Goal: Information Seeking & Learning: Learn about a topic

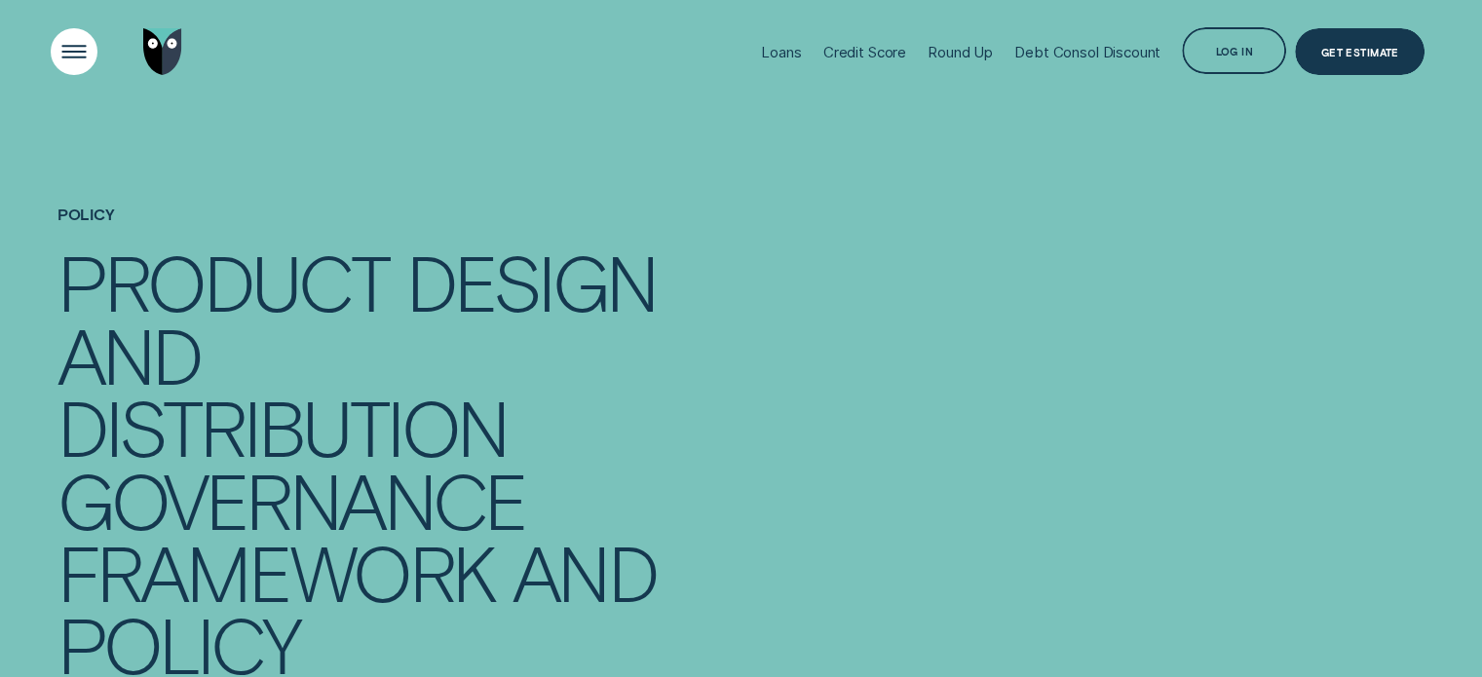
click at [67, 45] on div "Open Menu" at bounding box center [74, 52] width 66 height 66
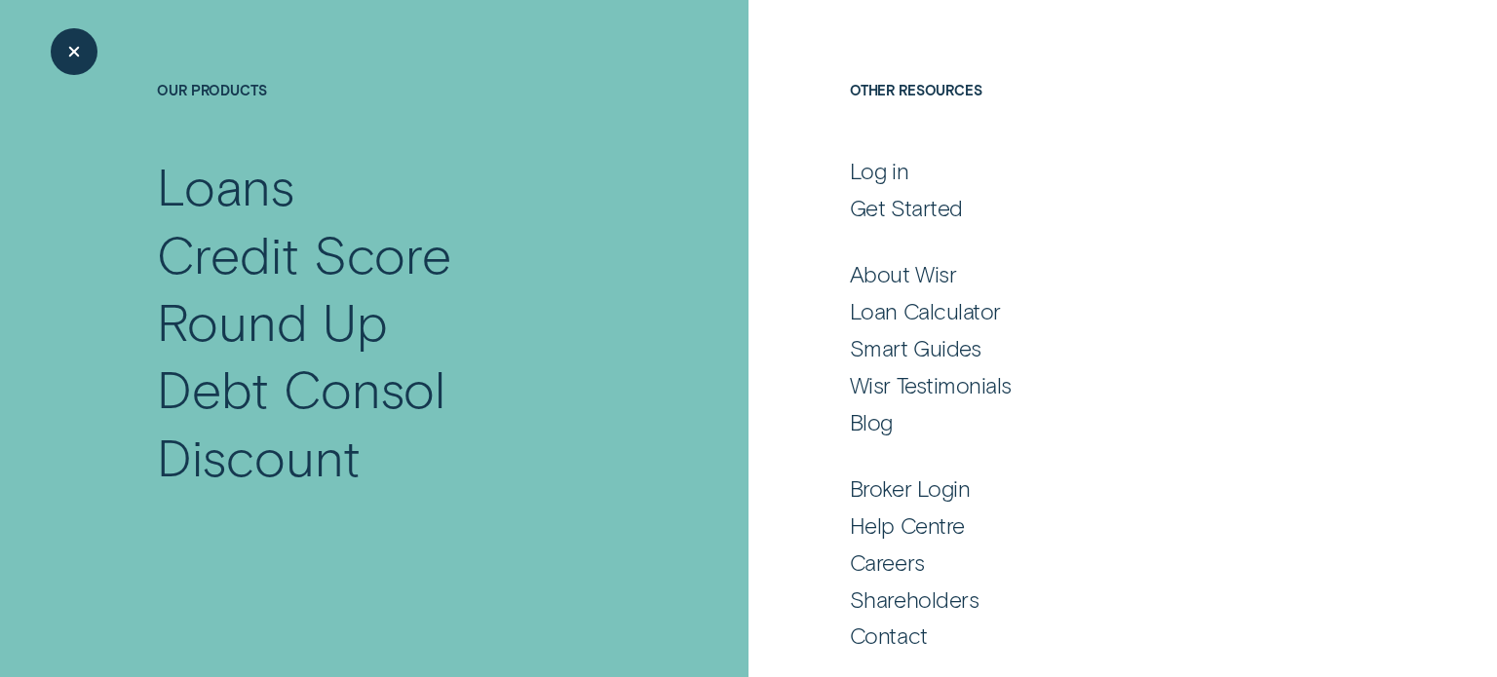
scroll to position [135, 0]
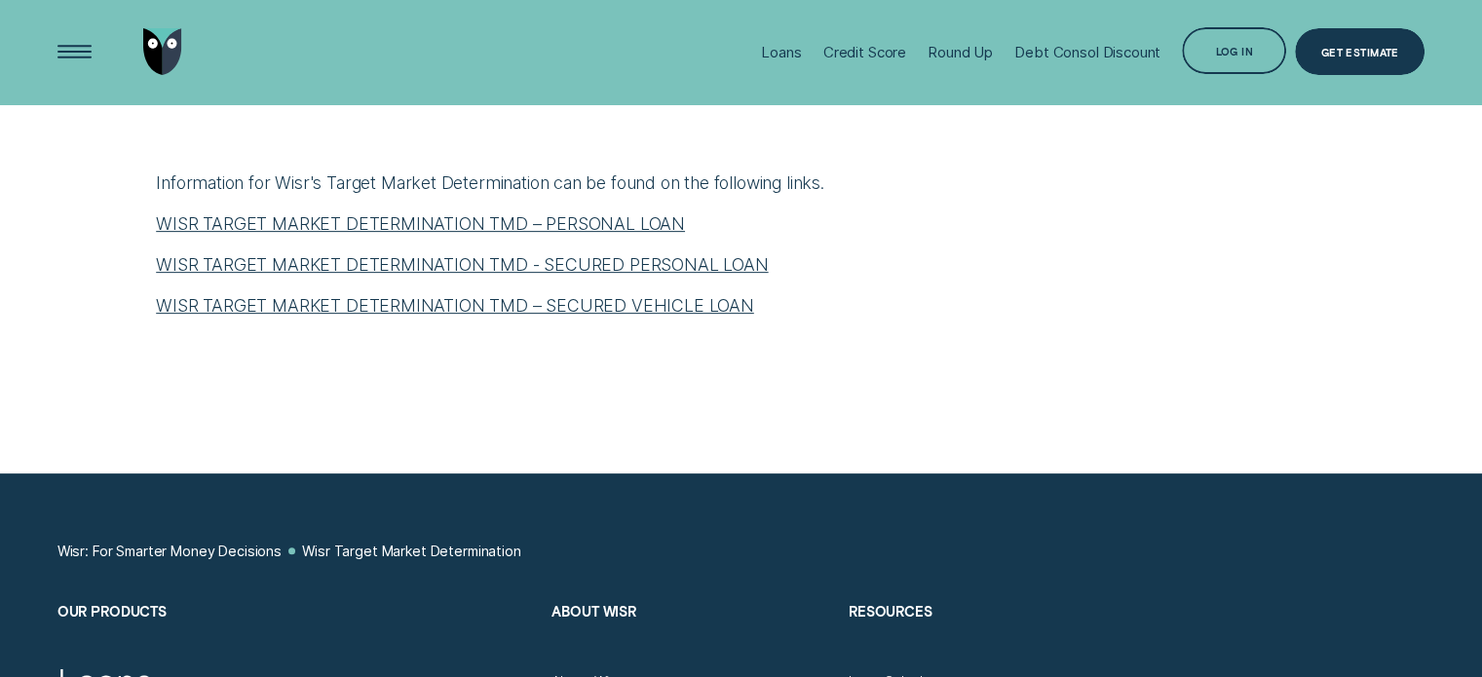
scroll to position [585, 0]
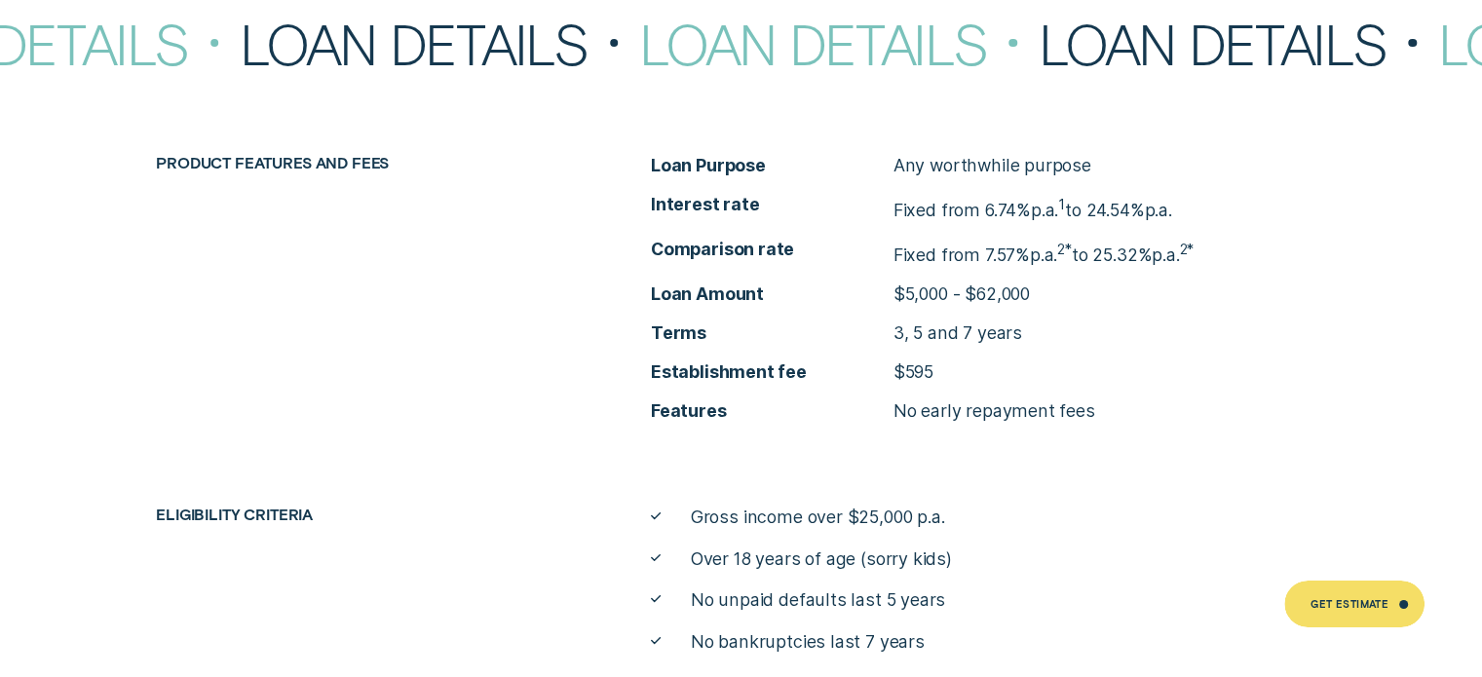
scroll to position [7016, 0]
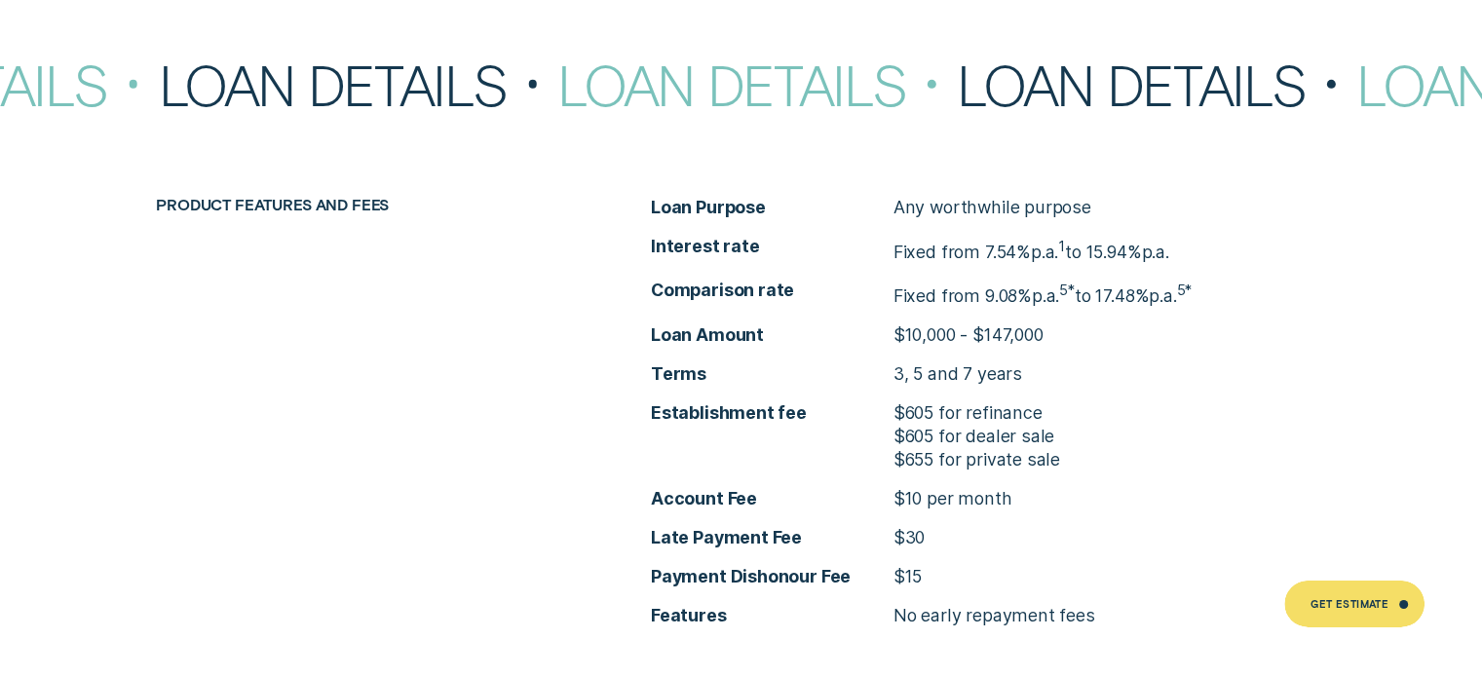
scroll to position [6529, 0]
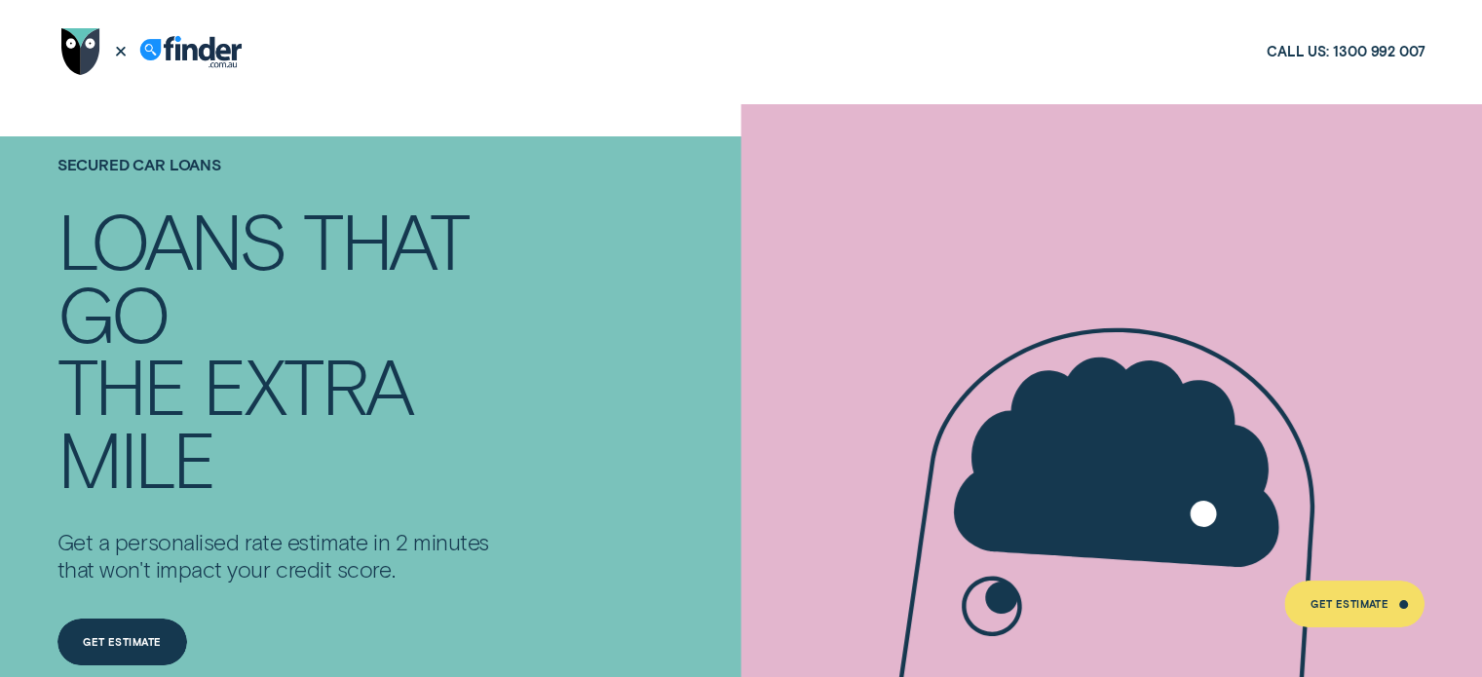
click at [513, 248] on div "Secured Car Loans Loans that go the extra mile Get a personalised rate estimate…" at bounding box center [345, 441] width 593 height 675
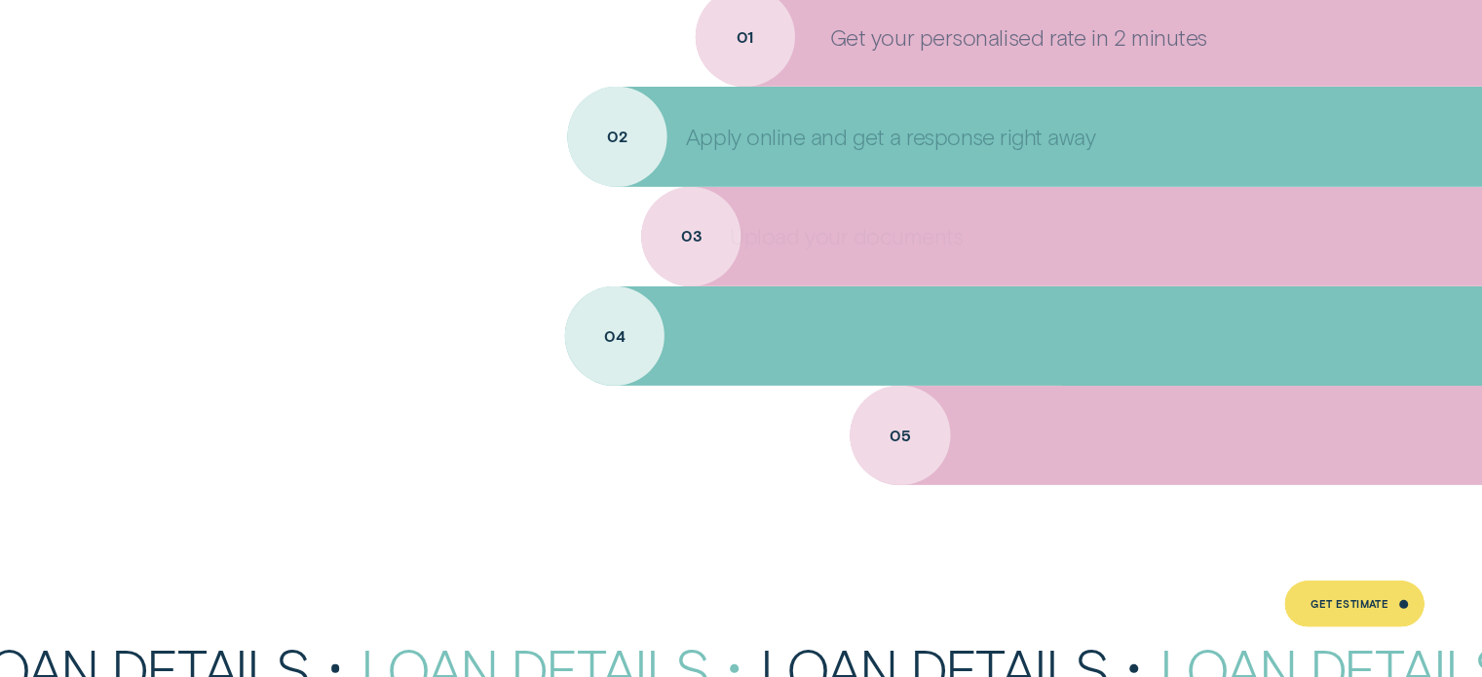
scroll to position [6139, 0]
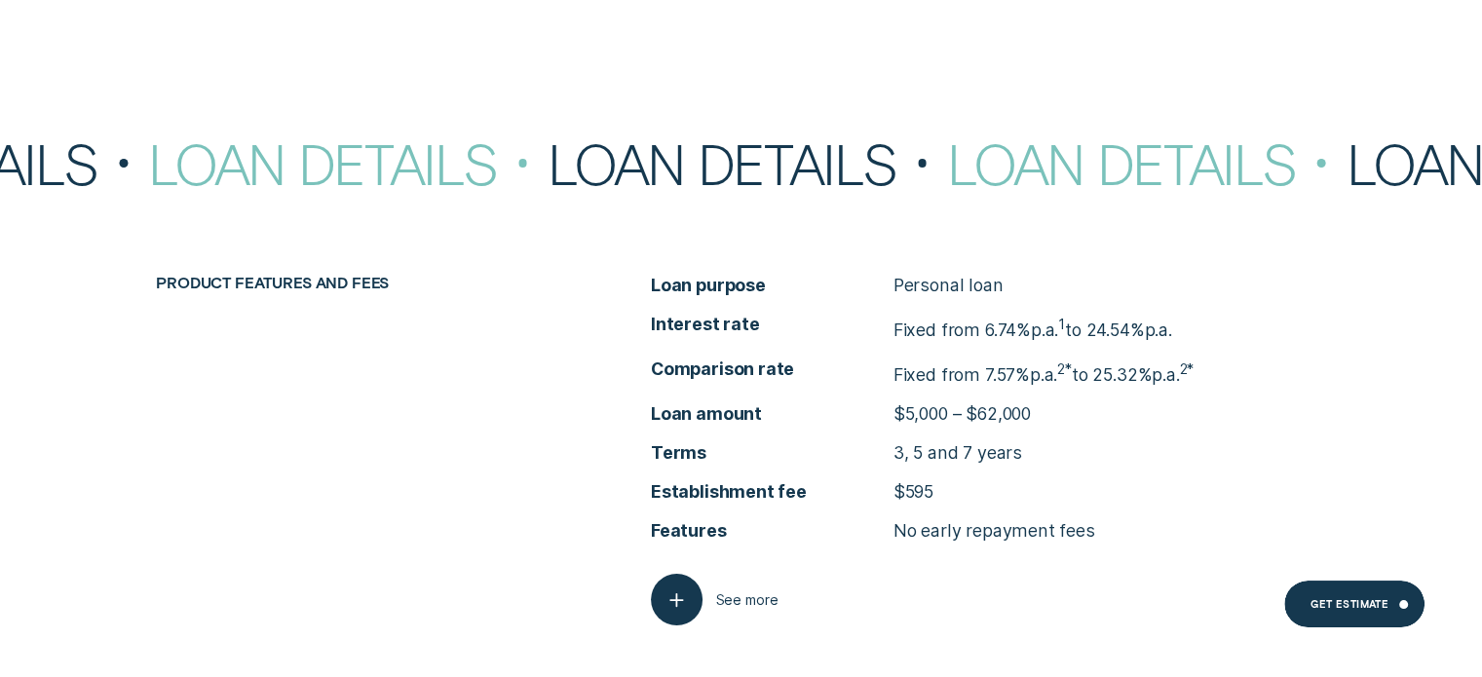
scroll to position [7503, 0]
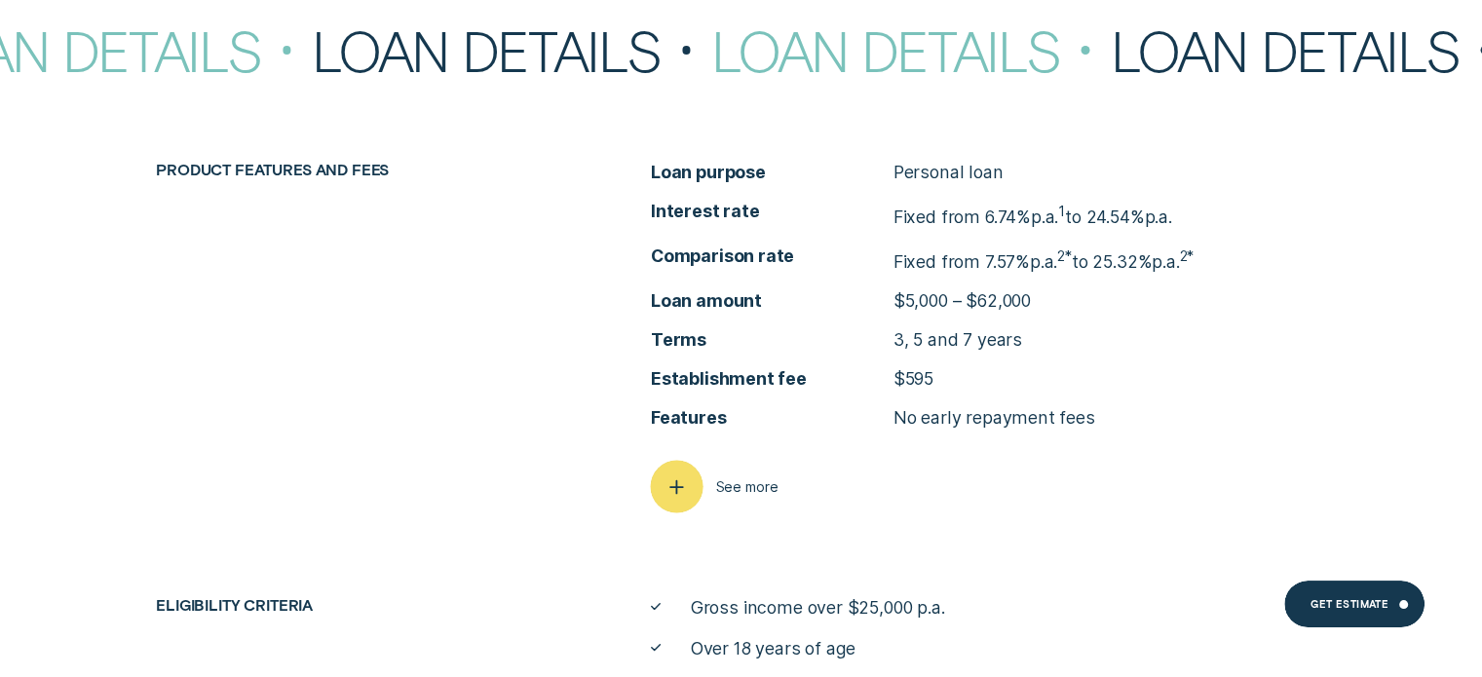
click at [700, 474] on div "button" at bounding box center [676, 486] width 53 height 53
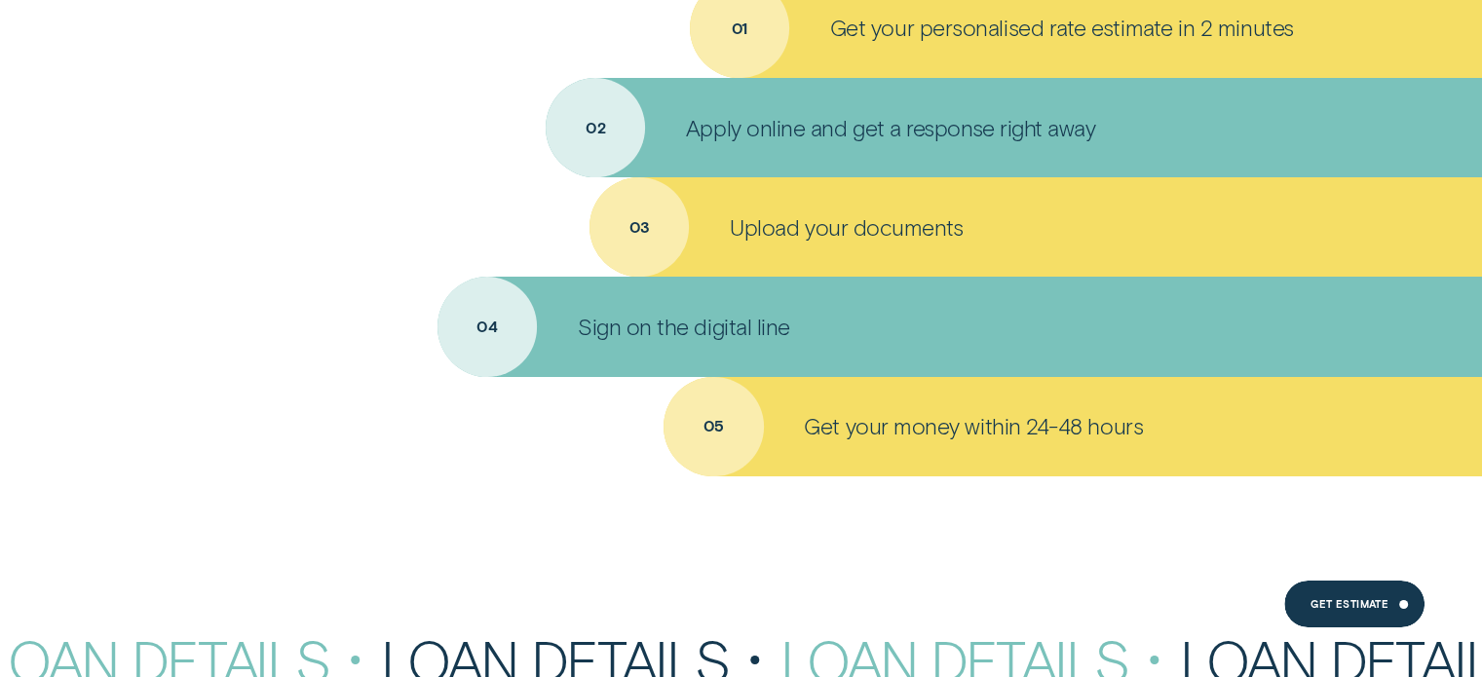
scroll to position [7283, 0]
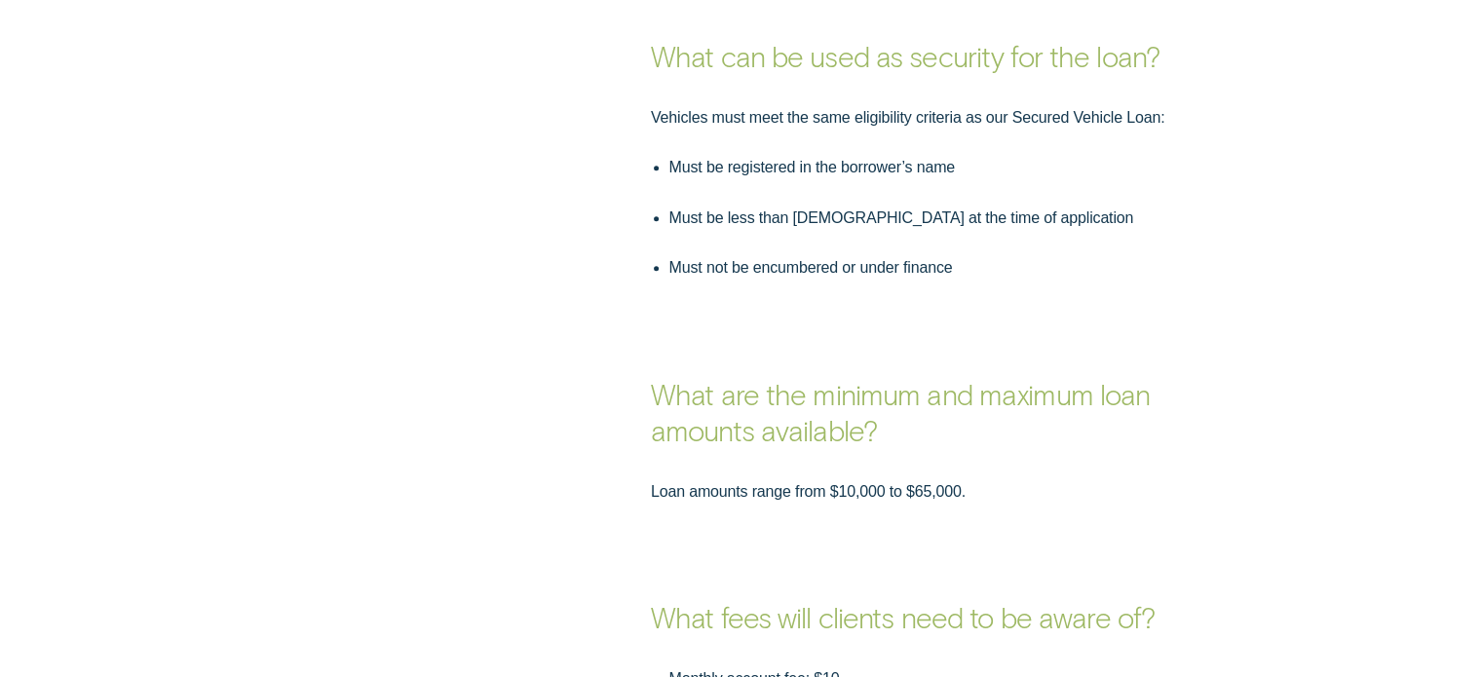
scroll to position [1657, 0]
click at [1306, 148] on div "Vehicles must meet the same eligibility criteria as our Secured Vehicle Loan: M…" at bounding box center [741, 191] width 1385 height 175
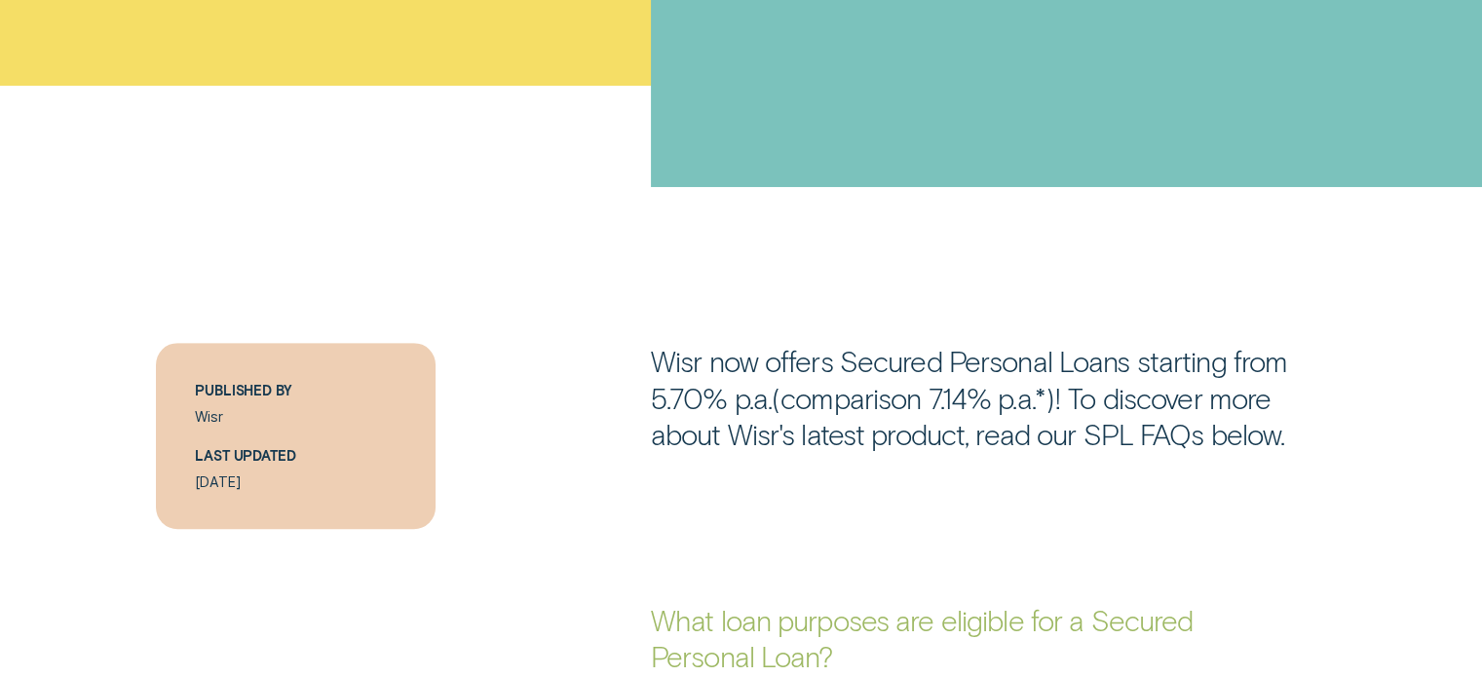
scroll to position [877, 0]
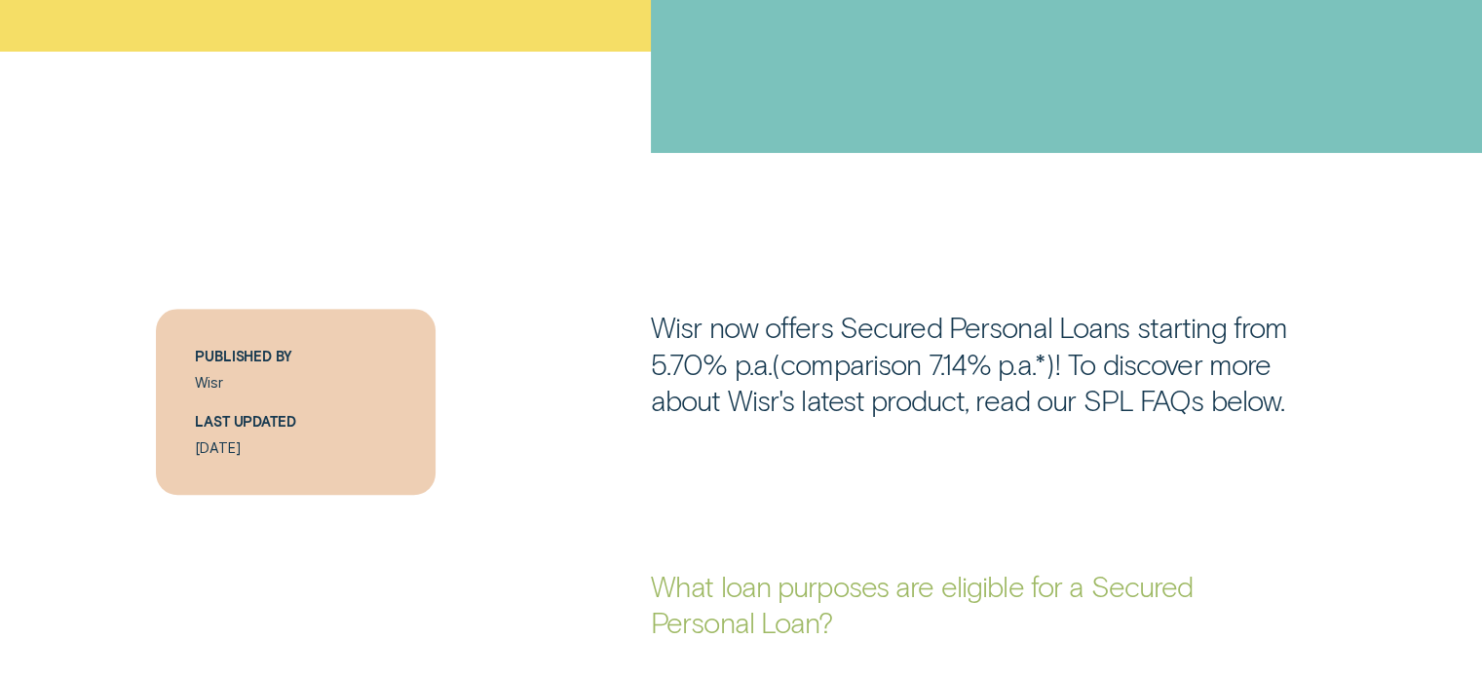
click at [1342, 330] on div "Wisr now offers Secured Personal Loans starting from 5.70% p.a.(comparison 7.14…" at bounding box center [741, 363] width 1385 height 109
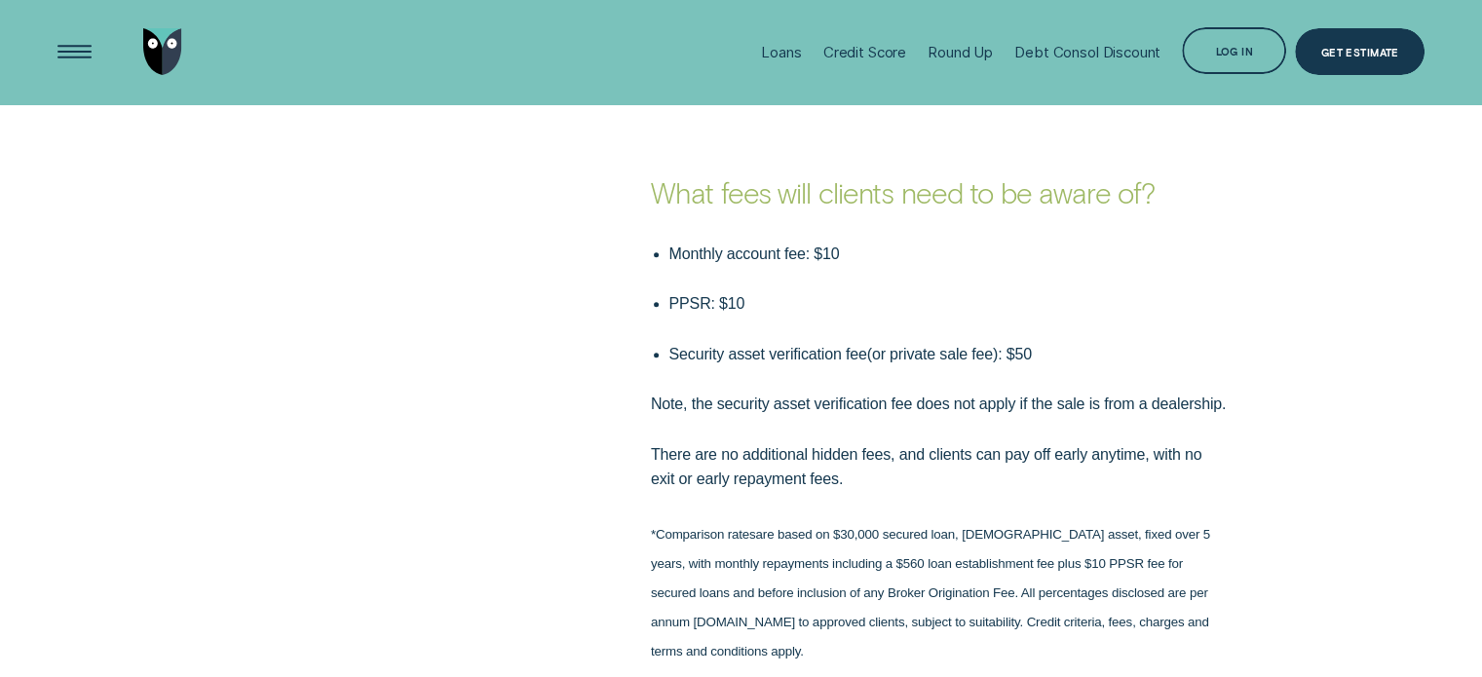
scroll to position [2046, 0]
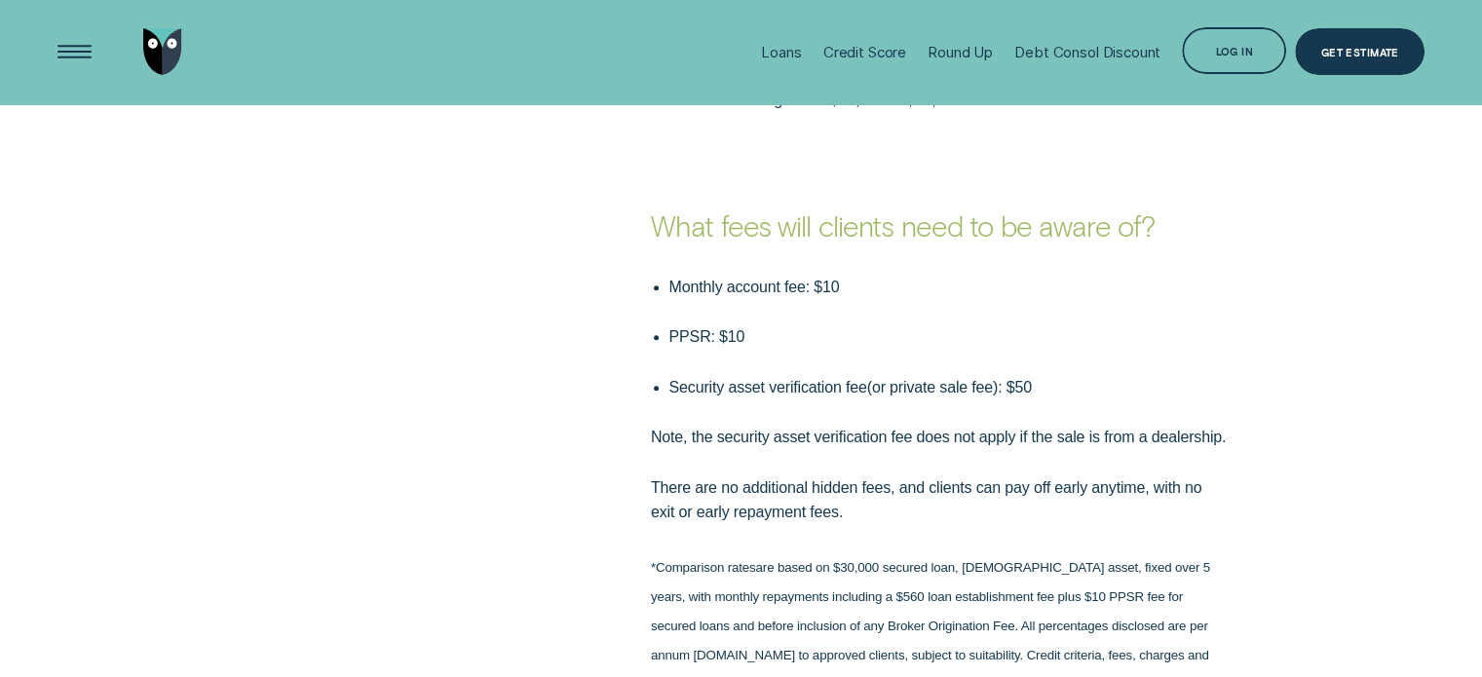
click at [1345, 217] on div "What fees will clients need to be aware of?" at bounding box center [741, 178] width 1385 height 132
